Goal: Use online tool/utility: Utilize a website feature to perform a specific function

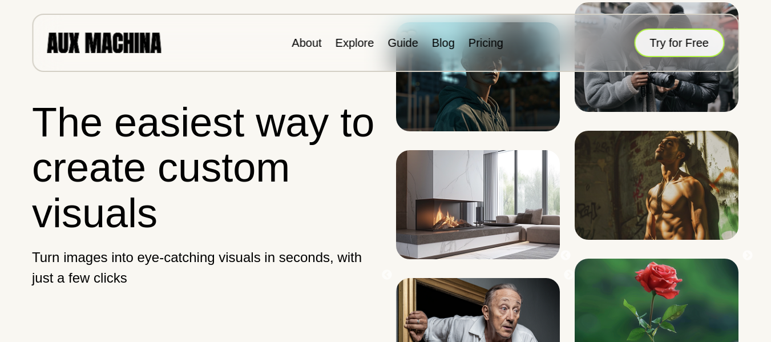
click at [661, 38] on button "Try for Free" at bounding box center [679, 43] width 90 height 29
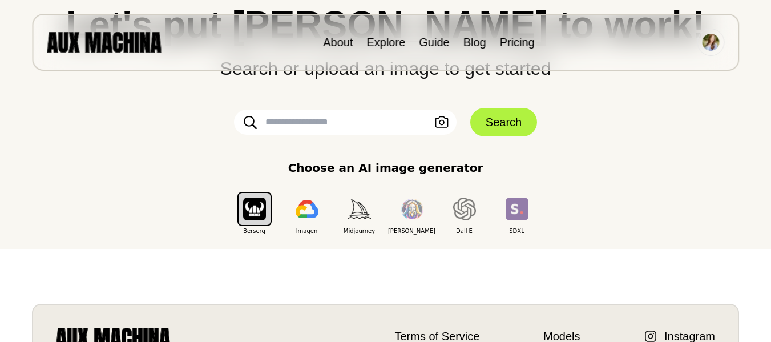
scroll to position [116, 0]
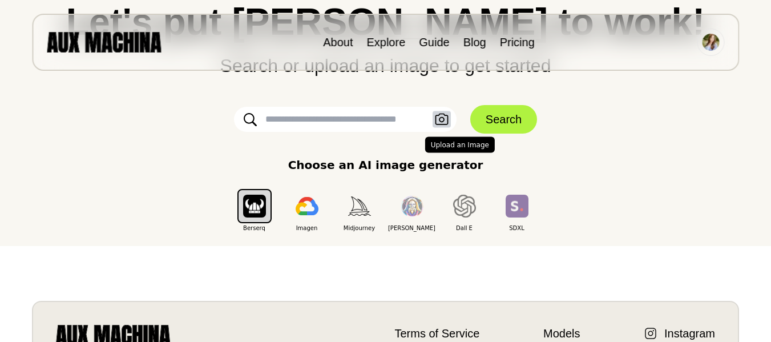
click at [444, 121] on icon "button" at bounding box center [441, 119] width 13 height 11
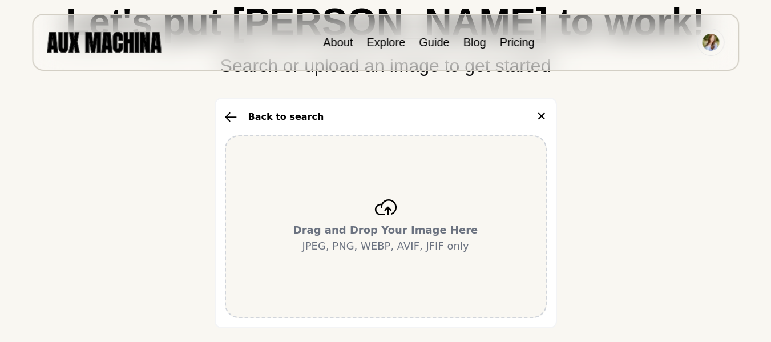
click at [392, 209] on icon at bounding box center [386, 207] width 23 height 16
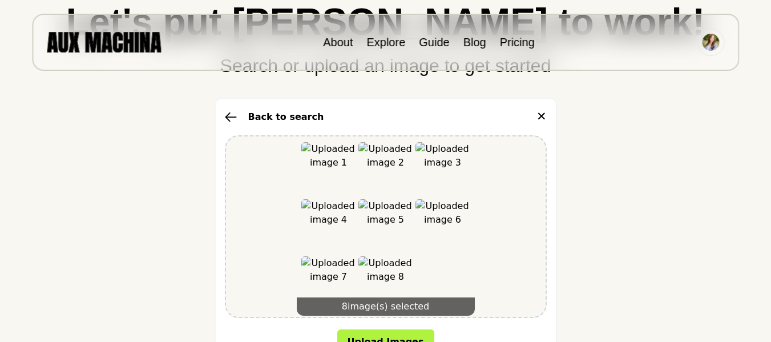
scroll to position [235, 0]
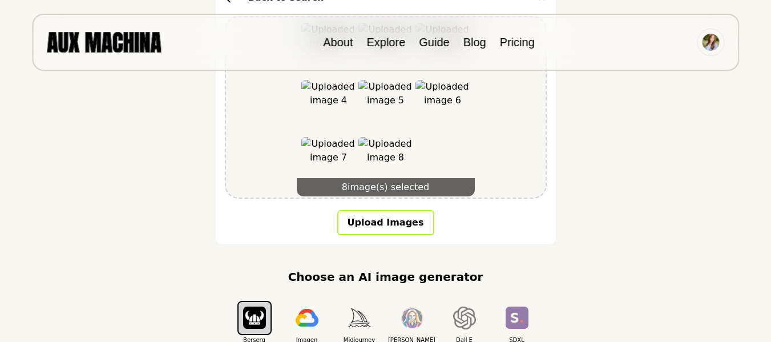
click at [387, 224] on button "Upload Images" at bounding box center [385, 222] width 97 height 25
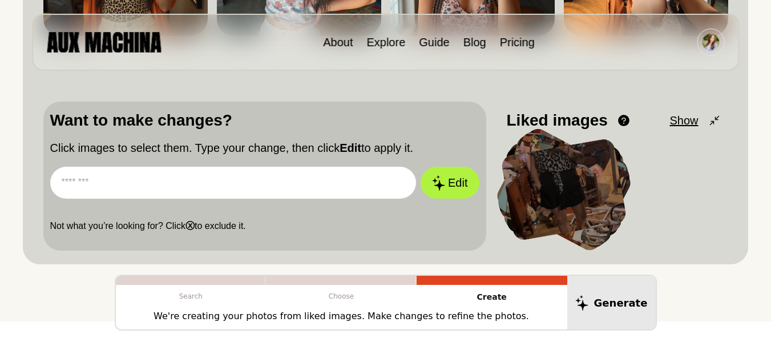
scroll to position [332, 0]
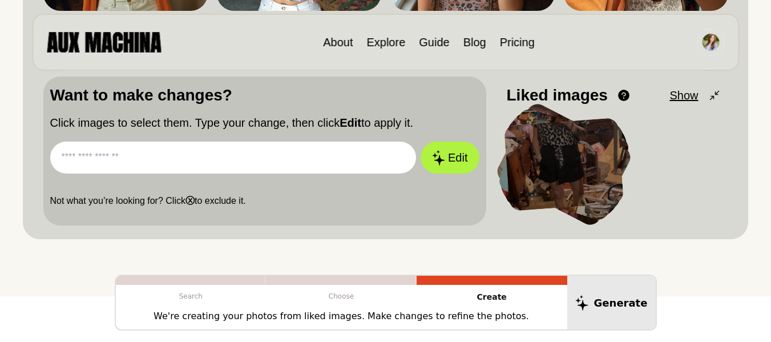
click at [518, 297] on p "Create" at bounding box center [492, 297] width 151 height 25
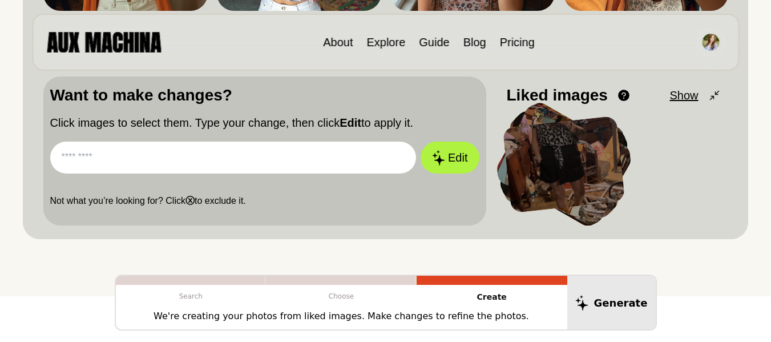
click at [491, 316] on p "We're creating your photos from liked images. Make changes to refine the photos." at bounding box center [342, 316] width 376 height 14
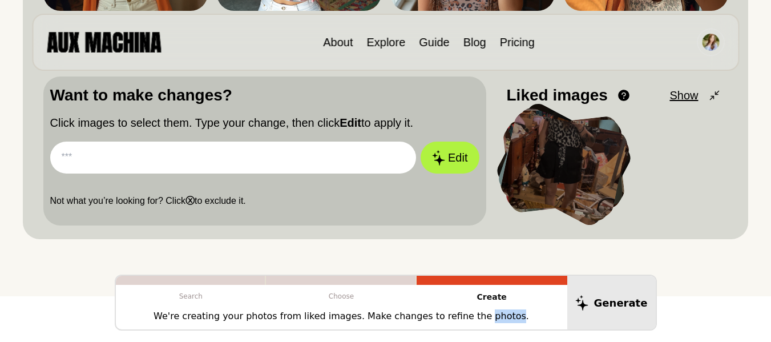
click at [491, 316] on p "We're creating your photos from liked images. Make changes to refine the photos." at bounding box center [342, 316] width 376 height 14
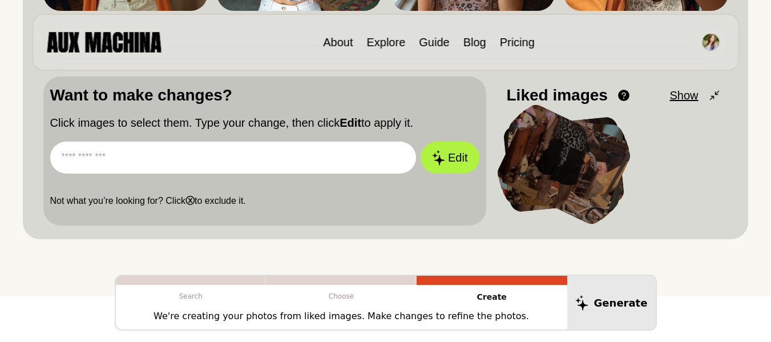
click at [514, 308] on p "Create" at bounding box center [492, 297] width 151 height 25
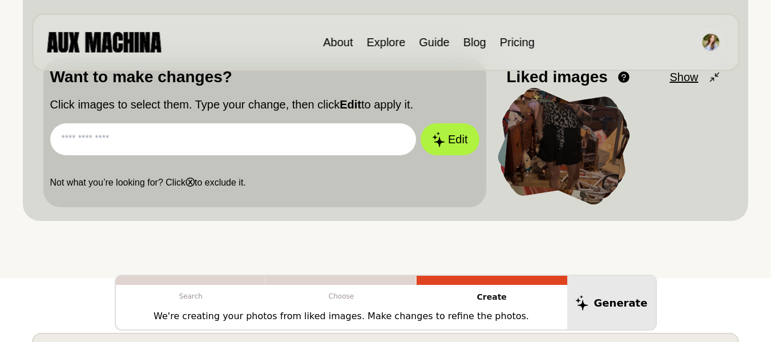
scroll to position [352, 0]
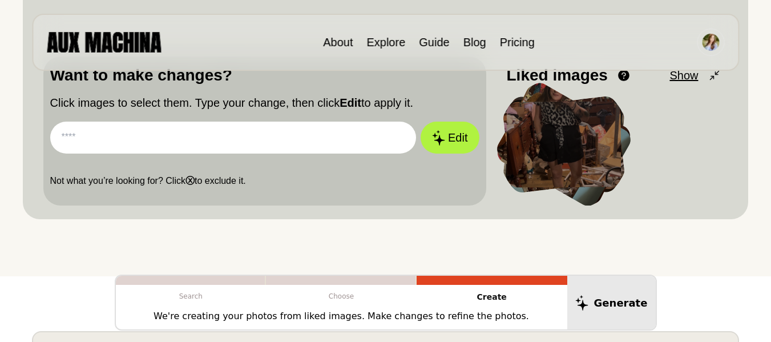
click at [275, 129] on input "text" at bounding box center [233, 138] width 367 height 32
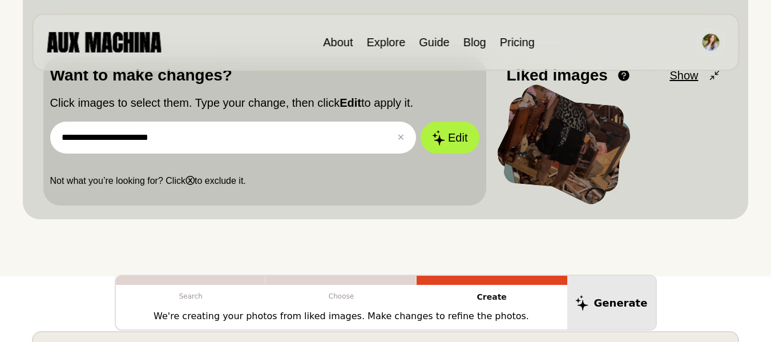
type input "**********"
click at [421, 122] on button "Edit" at bounding box center [450, 138] width 58 height 32
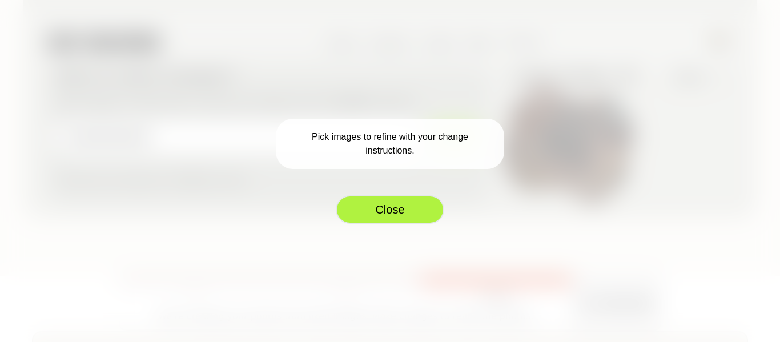
click at [428, 213] on button "Close" at bounding box center [390, 209] width 108 height 29
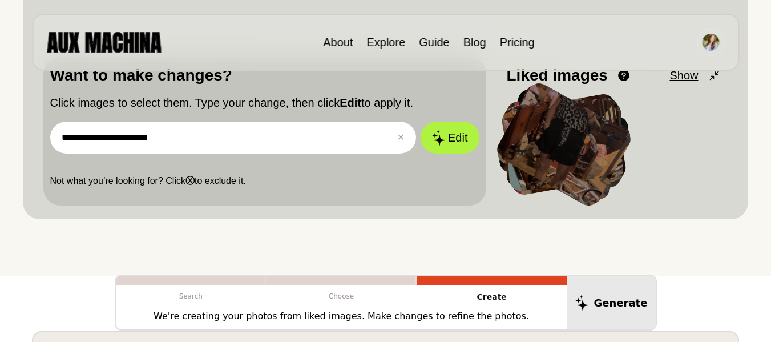
drag, startPoint x: 585, startPoint y: 141, endPoint x: 633, endPoint y: 131, distance: 48.5
click at [633, 131] on div at bounding box center [614, 150] width 215 height 97
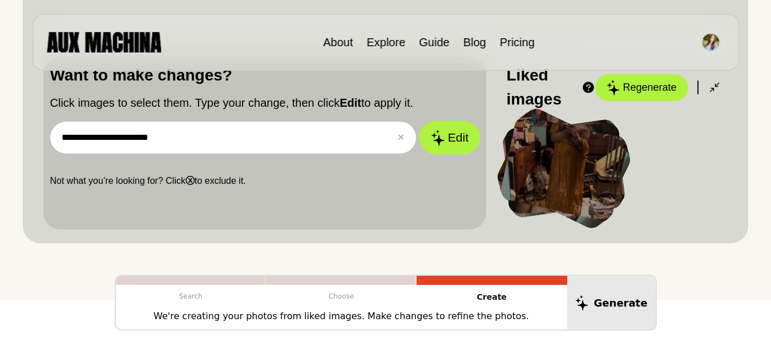
click at [462, 145] on button "Edit" at bounding box center [450, 138] width 62 height 34
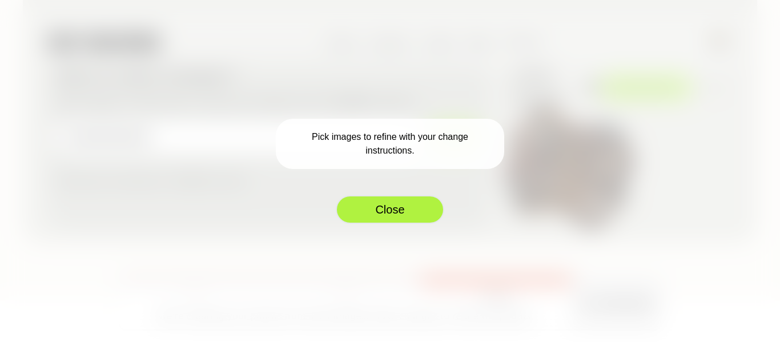
click at [409, 199] on button "Close" at bounding box center [390, 209] width 108 height 29
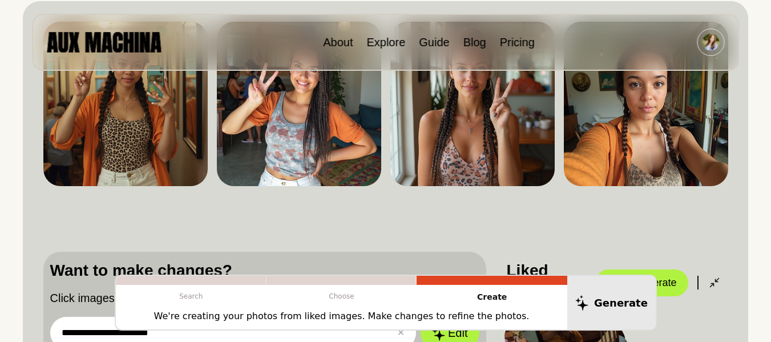
scroll to position [0, 0]
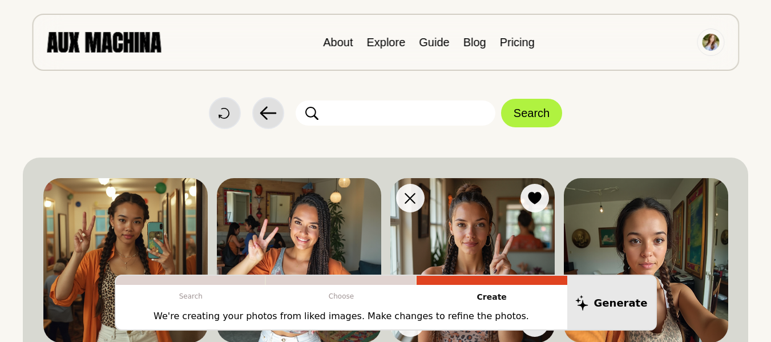
click at [498, 236] on img at bounding box center [473, 260] width 164 height 164
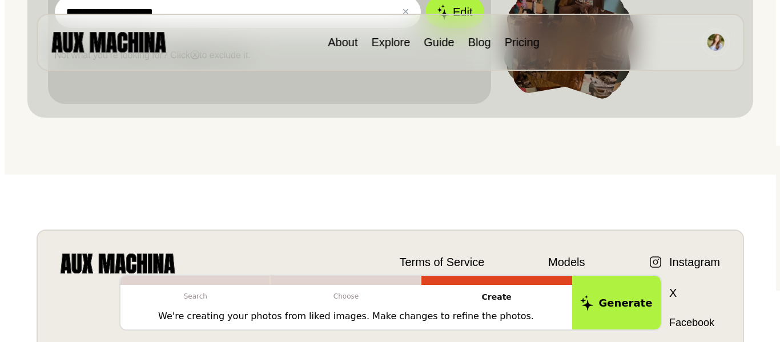
scroll to position [604, 0]
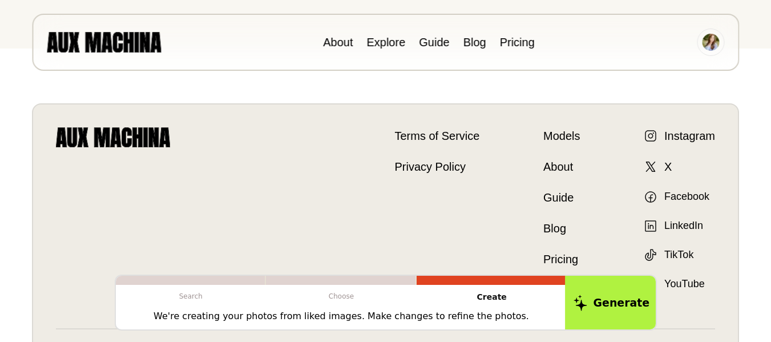
click at [603, 296] on button "Generate" at bounding box center [611, 303] width 93 height 57
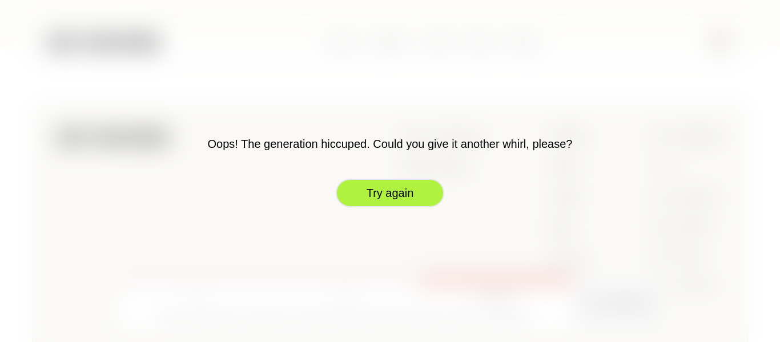
click at [408, 201] on button "Try again" at bounding box center [390, 193] width 108 height 29
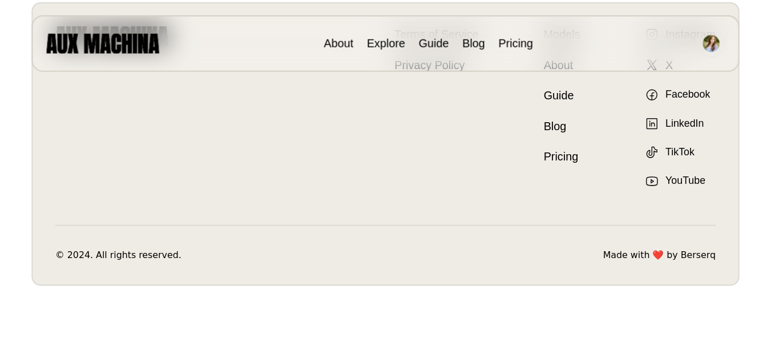
scroll to position [416, 0]
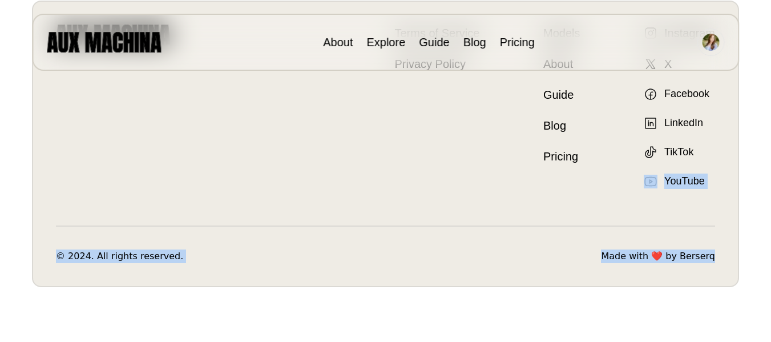
drag, startPoint x: 771, startPoint y: 206, endPoint x: 779, endPoint y: 187, distance: 20.7
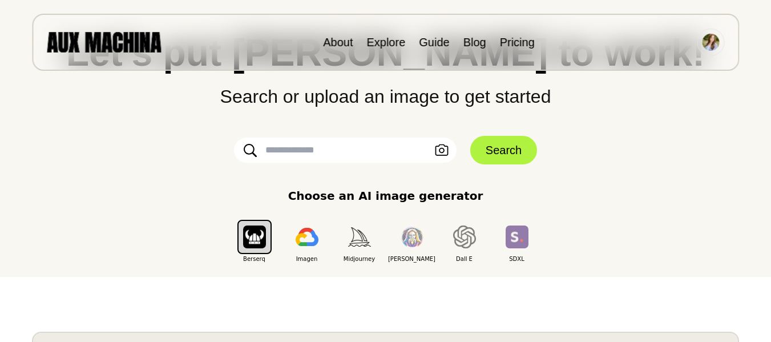
scroll to position [0, 0]
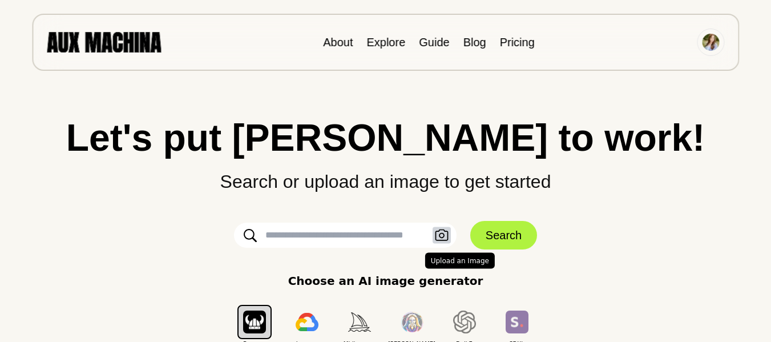
click at [448, 235] on icon "button" at bounding box center [441, 235] width 13 height 11
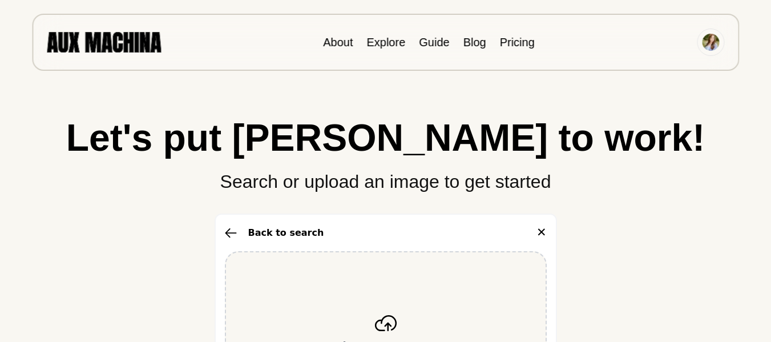
click at [394, 287] on div "Drag and Drop Your Image Here JPEG, PNG, WEBP, AVIF, JFIF only" at bounding box center [386, 342] width 322 height 183
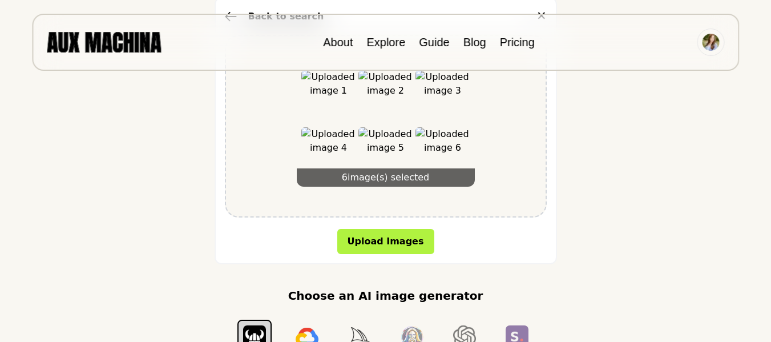
scroll to position [218, 0]
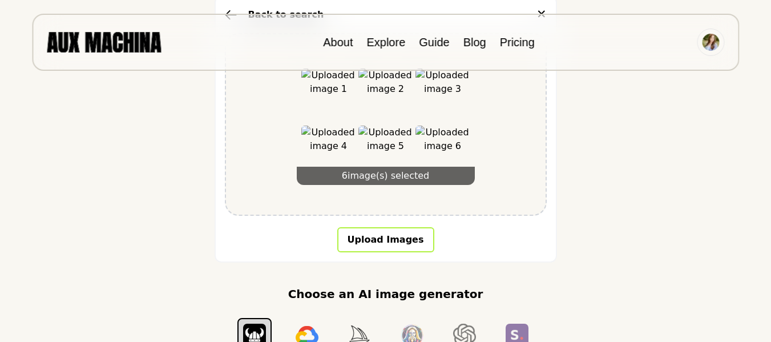
click at [419, 241] on button "Upload Images" at bounding box center [385, 239] width 97 height 25
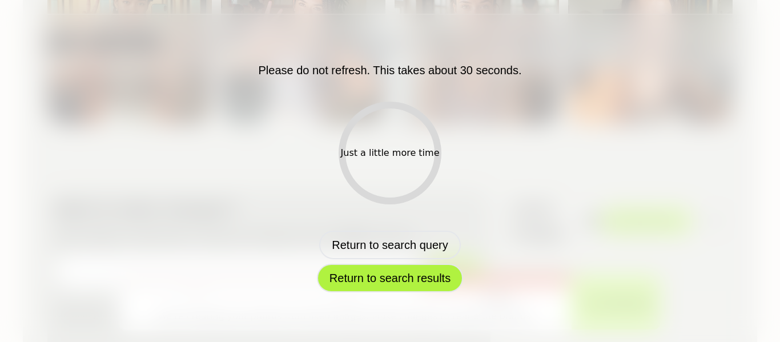
click at [425, 277] on button "Return to search results" at bounding box center [390, 278] width 146 height 29
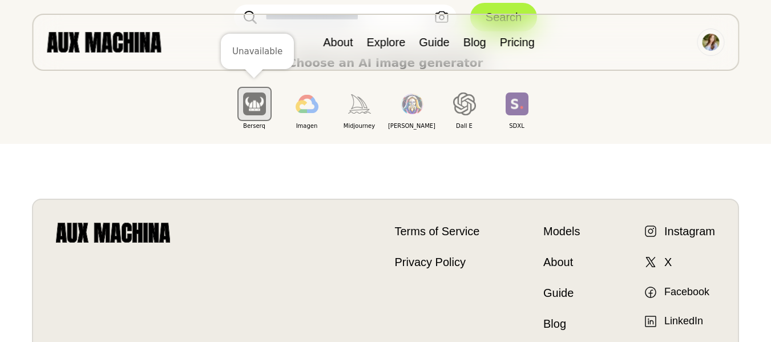
click at [252, 110] on img "button" at bounding box center [254, 103] width 23 height 22
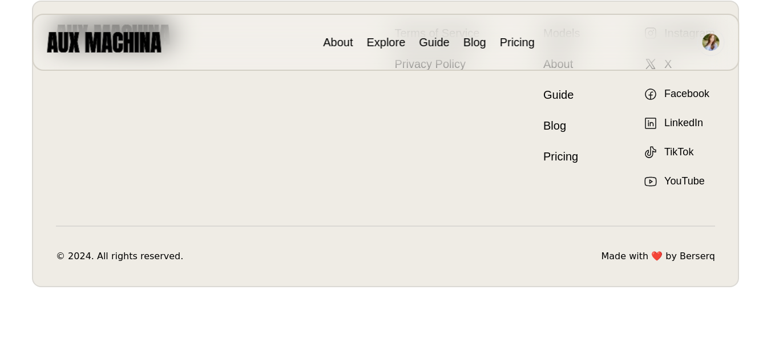
scroll to position [0, 0]
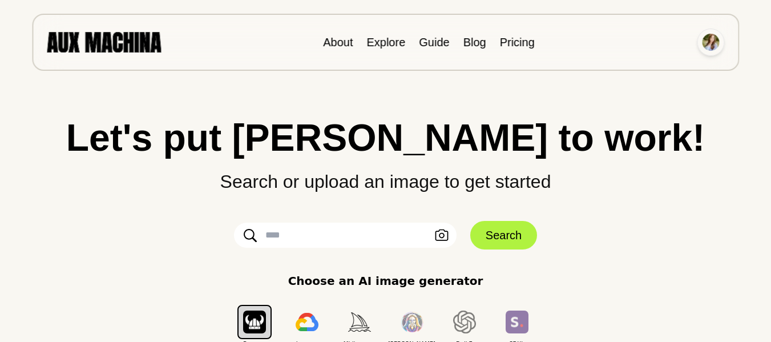
click at [707, 41] on img at bounding box center [710, 42] width 17 height 17
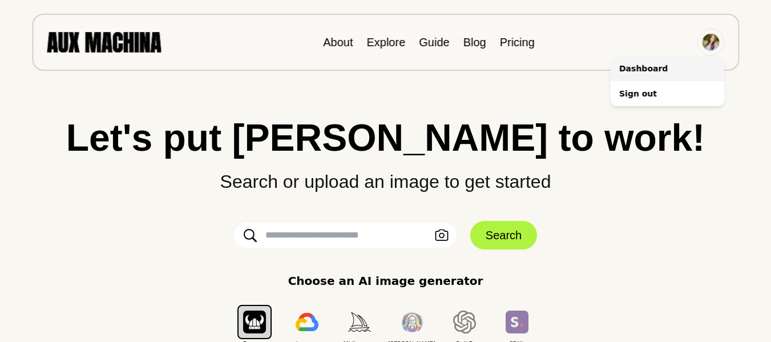
click at [643, 65] on li "Dashboard" at bounding box center [667, 68] width 114 height 25
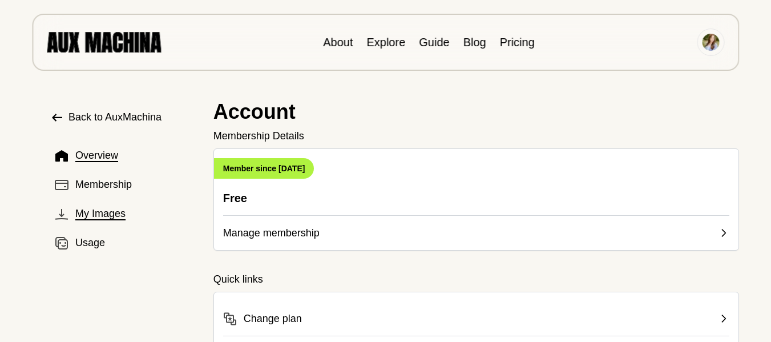
click at [112, 216] on span "My Images" at bounding box center [100, 213] width 50 height 15
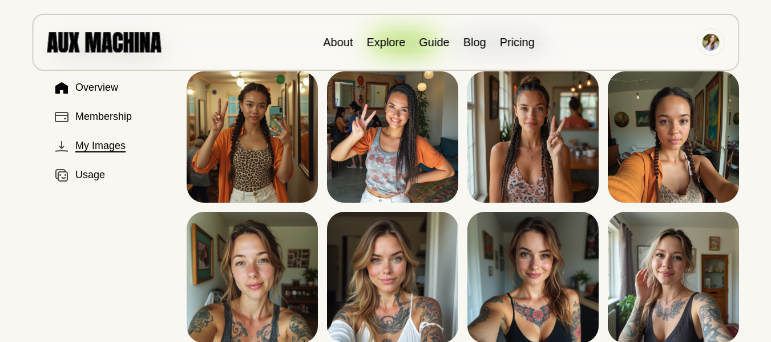
scroll to position [48, 0]
